Goal: Information Seeking & Learning: Learn about a topic

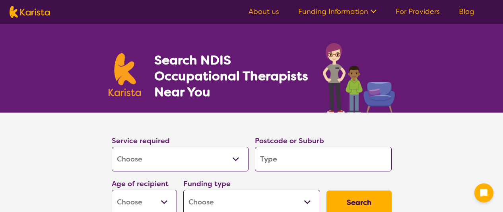
select select "[MEDICAL_DATA]"
click at [312, 160] on input "search" at bounding box center [323, 159] width 137 height 25
type input "B"
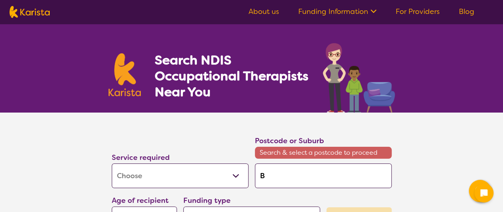
type input "Bo"
type input "Bou"
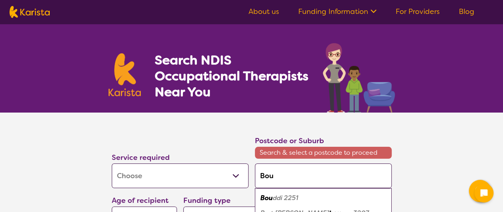
type input "[PERSON_NAME]"
type input "Bourke"
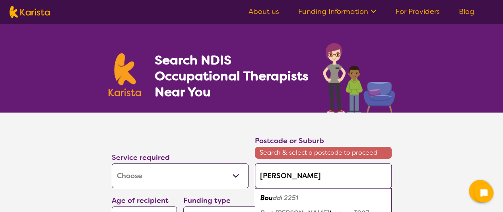
type input "Bourke"
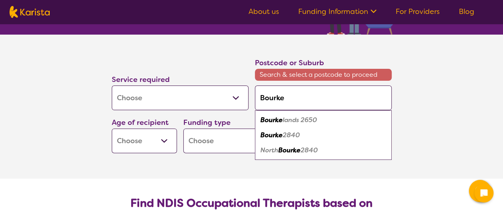
scroll to position [80, 0]
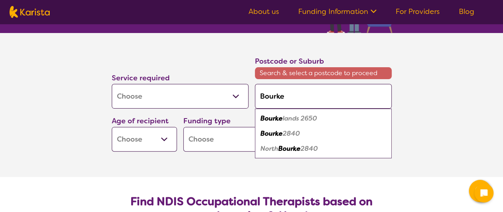
click at [290, 135] on em "2840" at bounding box center [291, 133] width 17 height 8
type input "2840"
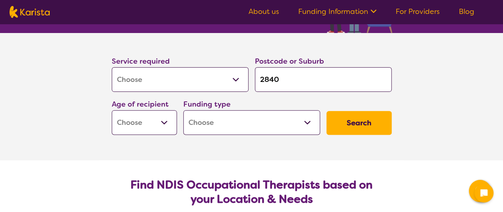
click at [153, 123] on select "Early Childhood - 0 to 9 Child - 10 to 11 Adolescent - 12 to 17 Adult - 18 to 6…" at bounding box center [144, 122] width 65 height 25
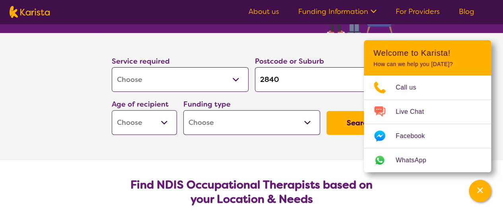
click at [167, 129] on select "Early Childhood - 0 to 9 Child - 10 to 11 Adolescent - 12 to 17 Adult - 18 to 6…" at bounding box center [144, 122] width 65 height 25
select select "AG"
click at [112, 110] on select "Early Childhood - 0 to 9 Child - 10 to 11 Adolescent - 12 to 17 Adult - 18 to 6…" at bounding box center [144, 122] width 65 height 25
select select "AG"
click at [463, 33] on section "Service required Allied Health Assistant Assessment ([MEDICAL_DATA] or [MEDICAL…" at bounding box center [251, 96] width 503 height 127
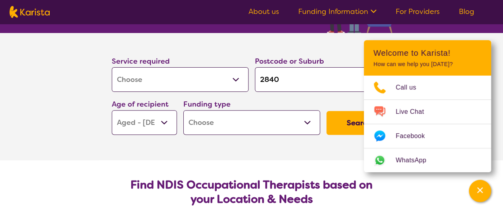
click at [479, 189] on icon "Channel Menu" at bounding box center [481, 190] width 6 height 6
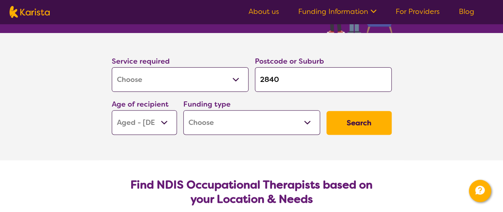
click at [310, 125] on select "Home Care Package (HCP) National Disability Insurance Scheme (NDIS) I don't know" at bounding box center [251, 122] width 137 height 25
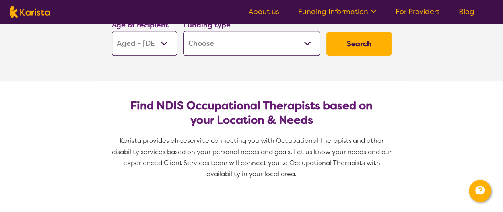
scroll to position [163, 0]
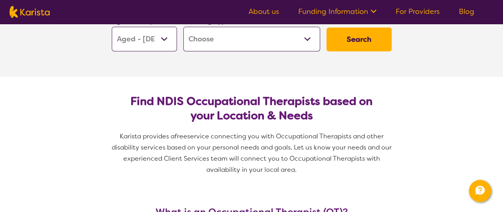
click at [308, 38] on select "Home Care Package (HCP) National Disability Insurance Scheme (NDIS) I don't know" at bounding box center [251, 39] width 137 height 25
select select "i-don-t-know"
click at [183, 27] on select "Home Care Package (HCP) National Disability Insurance Scheme (NDIS) I don't know" at bounding box center [251, 39] width 137 height 25
select select "i-don-t-know"
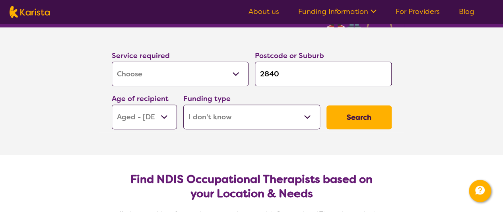
scroll to position [84, 0]
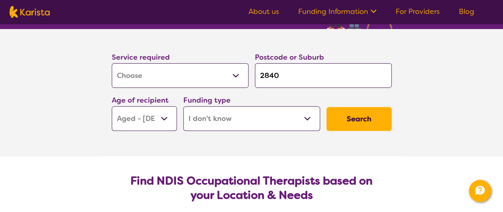
click at [370, 120] on button "Search" at bounding box center [359, 119] width 65 height 24
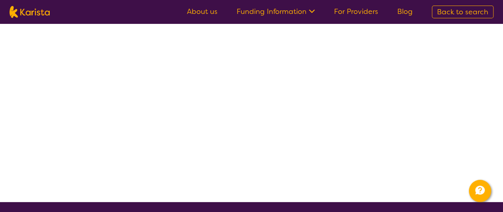
select select "[MEDICAL_DATA]"
select select "AG"
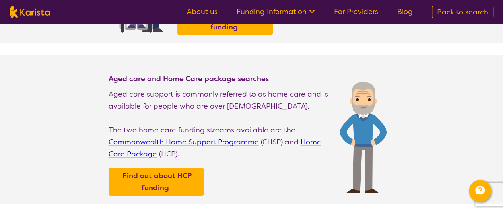
scroll to position [199, 0]
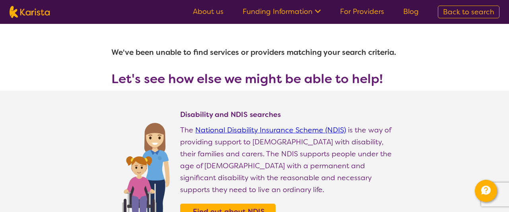
select select "[MEDICAL_DATA]"
select select "AG"
select select "i-don-t-know"
select select "[MEDICAL_DATA]"
select select "AG"
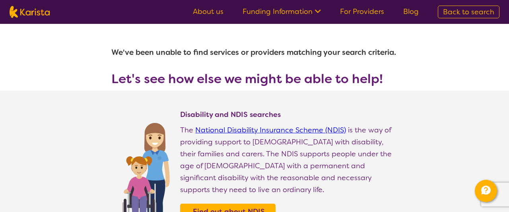
select select "i-don-t-know"
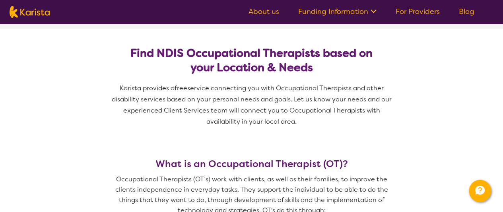
scroll to position [199, 0]
